Goal: Task Accomplishment & Management: Use online tool/utility

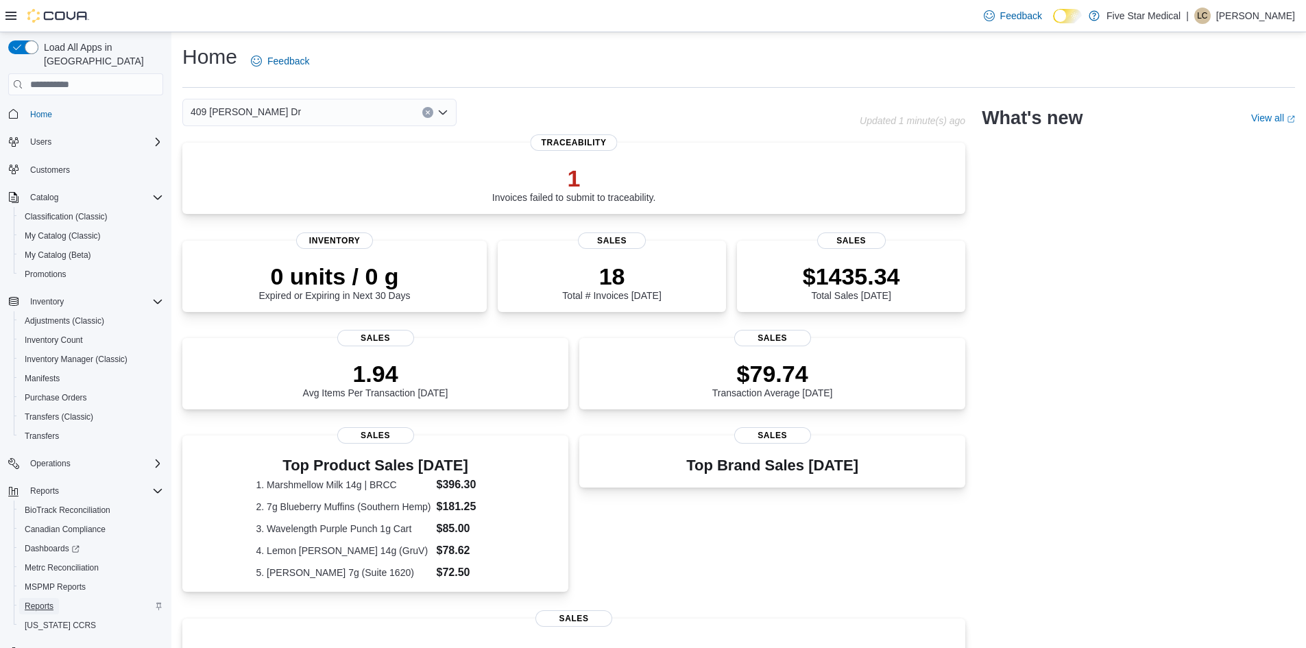
click at [47, 600] on span "Reports" at bounding box center [39, 605] width 29 height 11
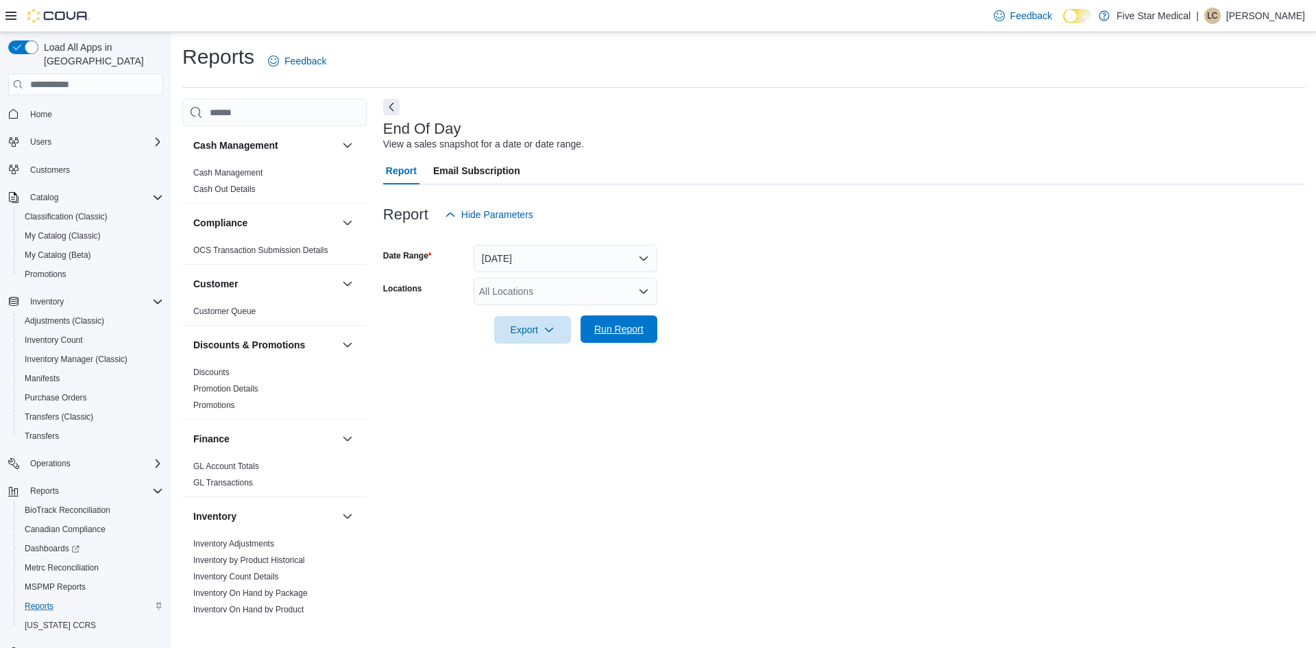
click at [626, 328] on span "Run Report" at bounding box center [618, 329] width 49 height 14
